Goal: Task Accomplishment & Management: Use online tool/utility

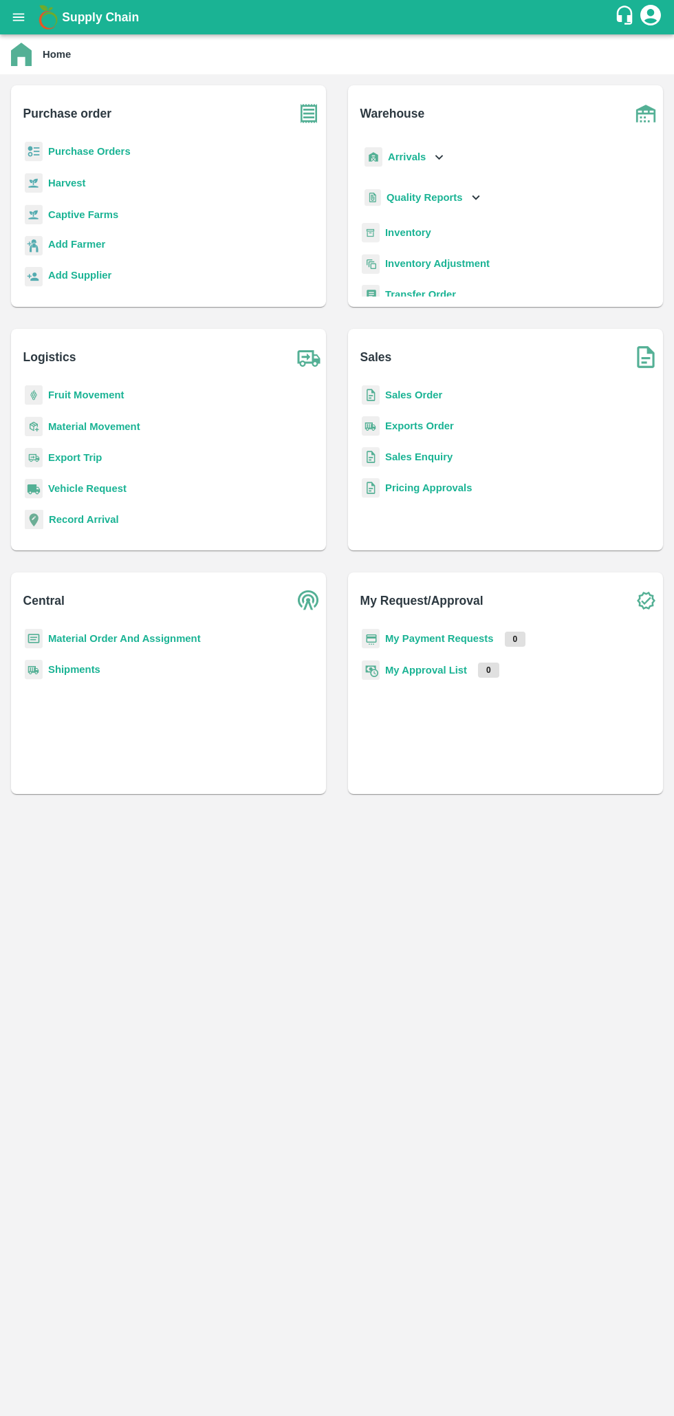
click at [41, 64] on div "Home" at bounding box center [335, 54] width 649 height 23
click at [51, 65] on div "Home" at bounding box center [335, 54] width 649 height 23
click at [60, 55] on b "Home" at bounding box center [57, 54] width 28 height 11
click at [28, 16] on button "open drawer" at bounding box center [19, 17] width 32 height 32
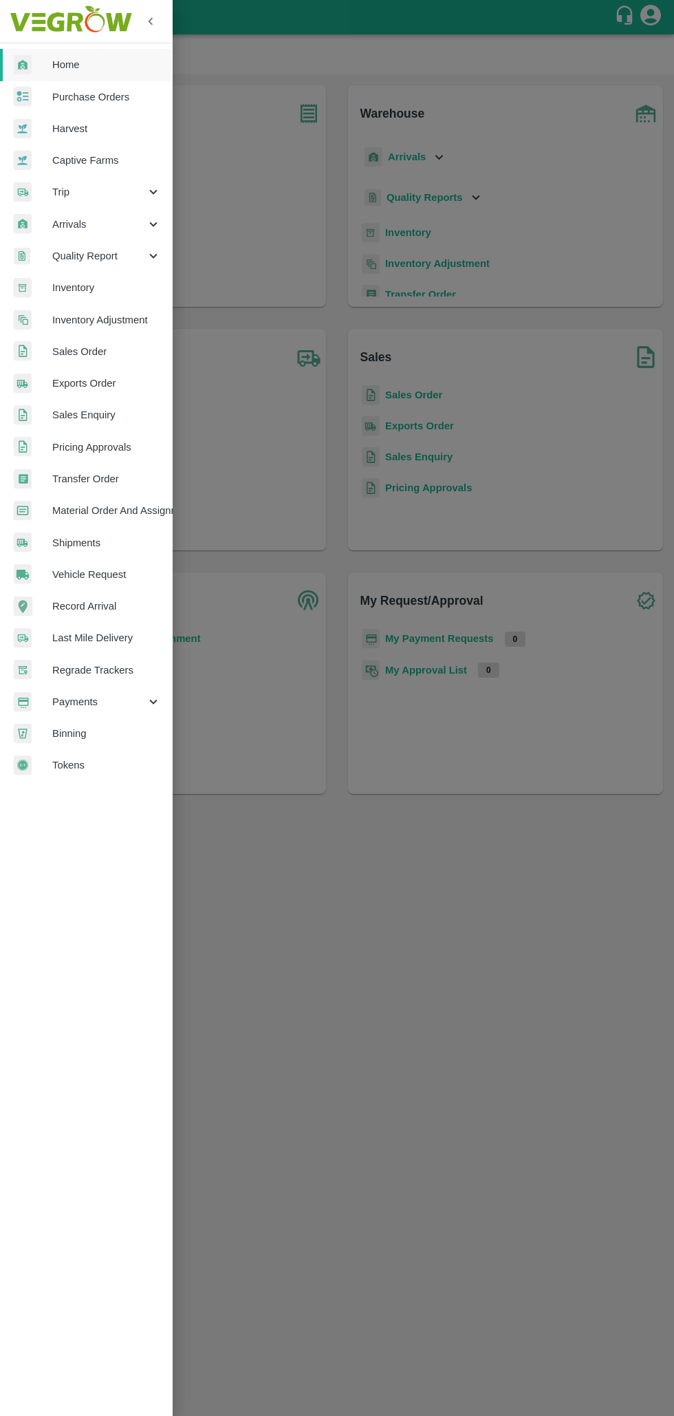
click at [259, 225] on div at bounding box center [337, 708] width 674 height 1416
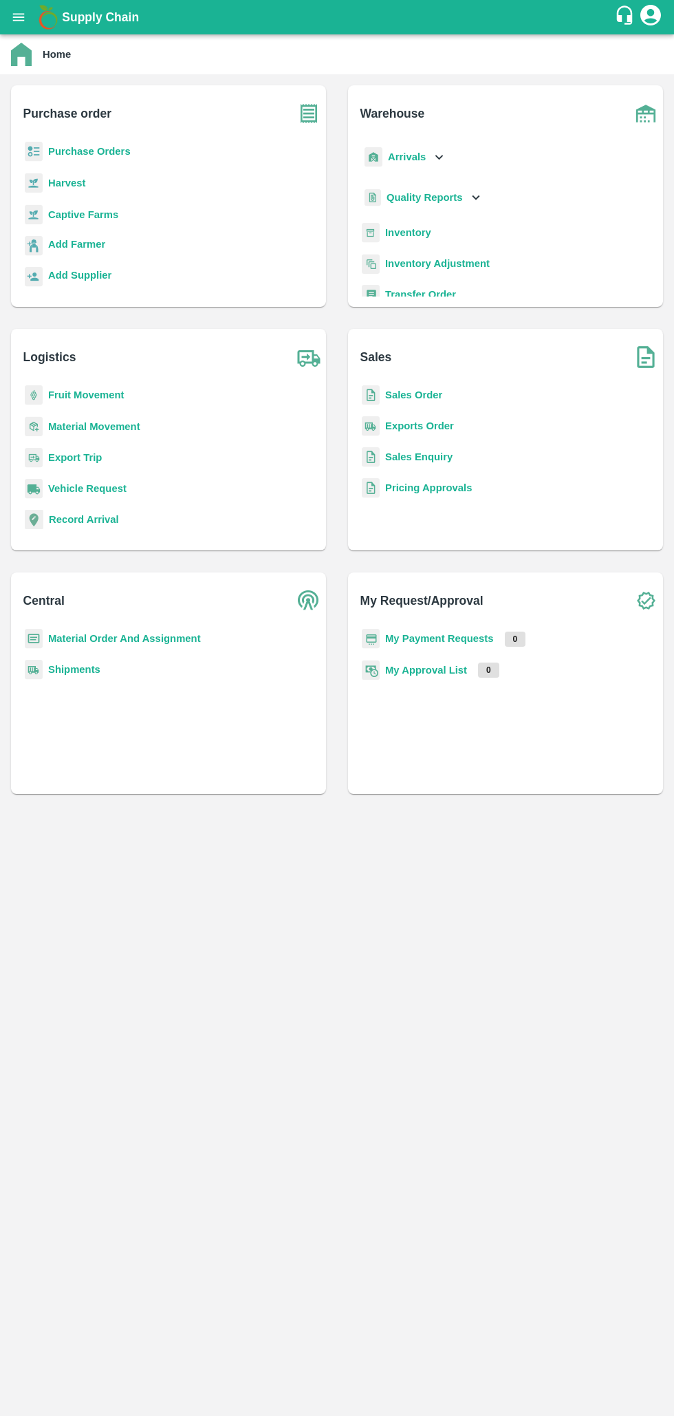
click at [39, 65] on div "Home" at bounding box center [335, 54] width 649 height 23
click at [26, 18] on button "open drawer" at bounding box center [19, 17] width 32 height 32
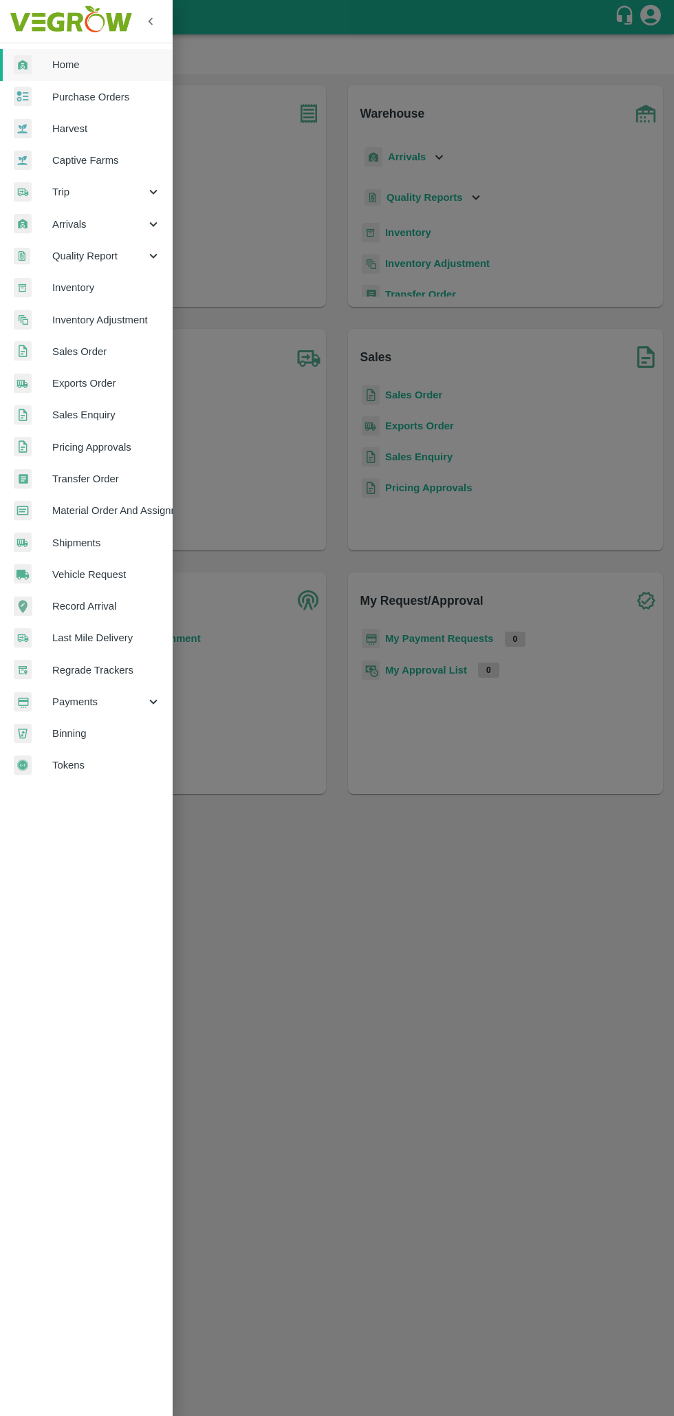
click at [107, 358] on span "Sales Order" at bounding box center [106, 351] width 109 height 15
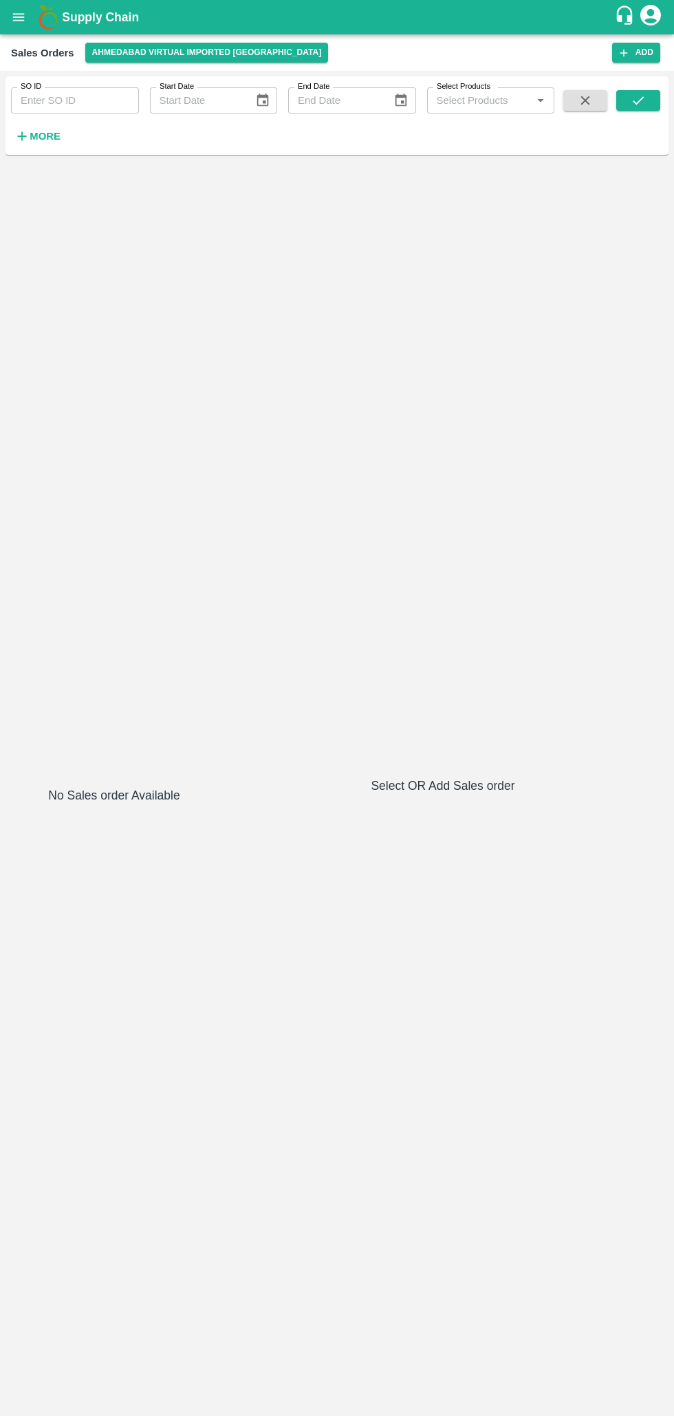
click at [50, 132] on strong "More" at bounding box center [45, 136] width 31 height 11
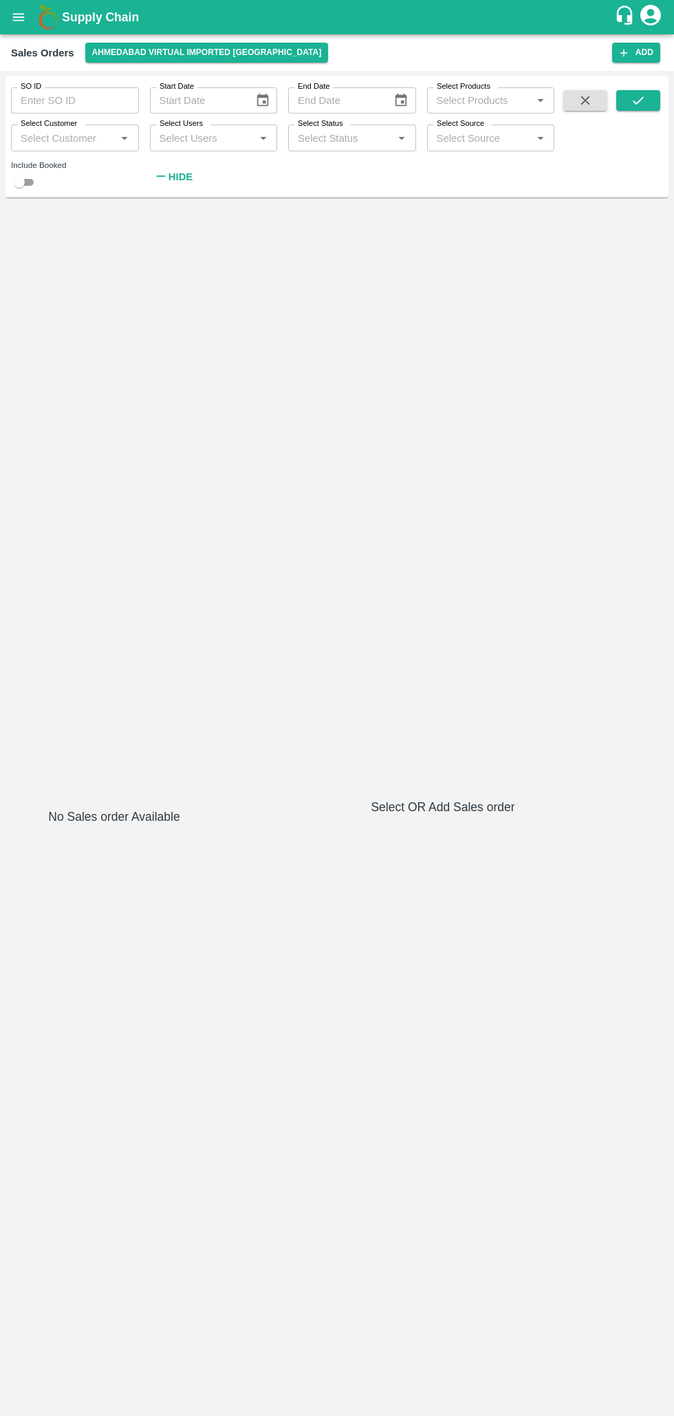
click at [28, 17] on button "open drawer" at bounding box center [19, 17] width 32 height 32
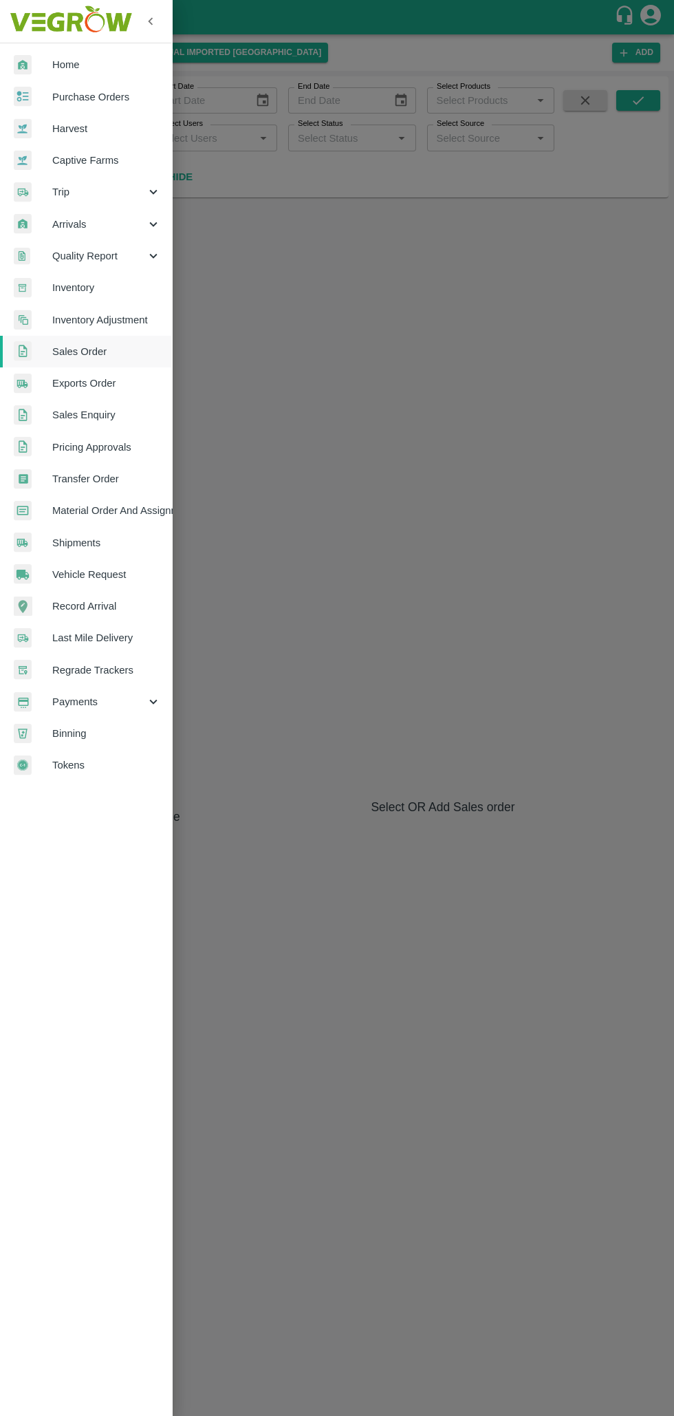
click at [89, 70] on span "Home" at bounding box center [106, 64] width 109 height 15
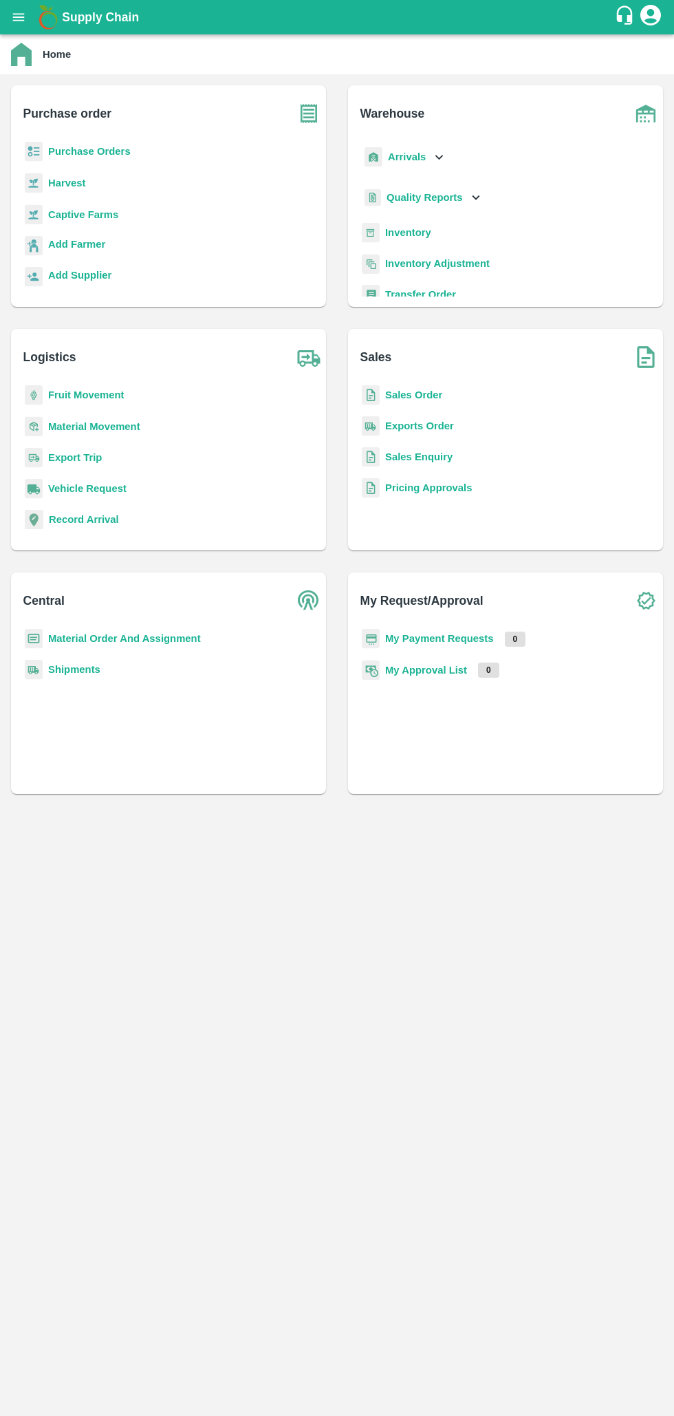
click at [93, 281] on b "Add Supplier" at bounding box center [79, 275] width 63 height 11
